Goal: Transaction & Acquisition: Purchase product/service

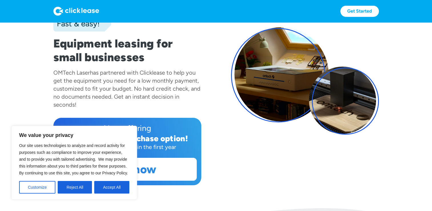
click at [245, 147] on div "Fast & easy! Equipment leasing for small businesses OMTech Laser has partnered …" at bounding box center [216, 81] width 326 height 209
click at [276, 158] on div "Fast & easy! Equipment leasing for small businesses OMTech Laser has partnered …" at bounding box center [216, 81] width 326 height 209
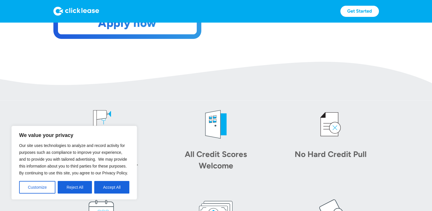
scroll to position [200, 0]
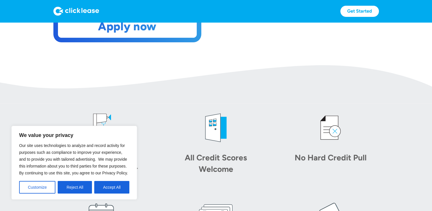
click at [197, 67] on img at bounding box center [216, 84] width 432 height 39
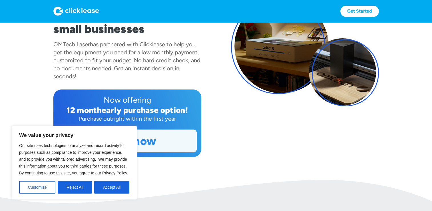
scroll to position [86, 0]
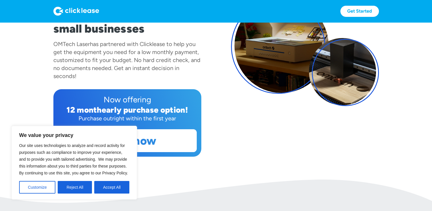
drag, startPoint x: 113, startPoint y: 190, endPoint x: 115, endPoint y: 186, distance: 3.8
click at [113, 190] on button "Accept All" at bounding box center [111, 187] width 35 height 13
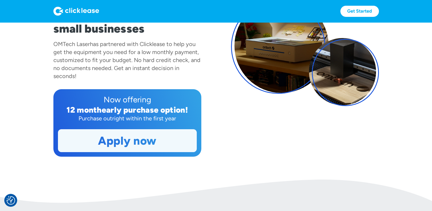
click at [144, 139] on link "Apply now" at bounding box center [127, 140] width 138 height 22
